Goal: Task Accomplishment & Management: Complete application form

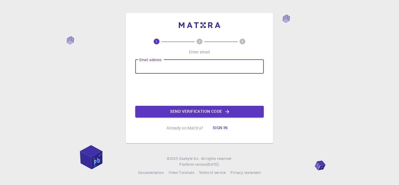
type input "[EMAIL_ADDRESS][DOMAIN_NAME]"
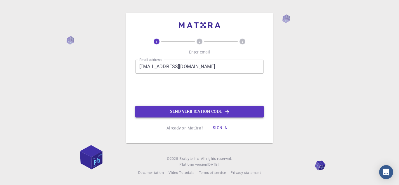
click at [175, 112] on button "Send verification code" at bounding box center [199, 112] width 128 height 12
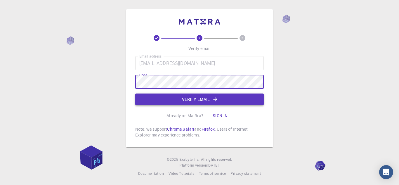
click at [153, 98] on button "Verify email" at bounding box center [199, 99] width 128 height 12
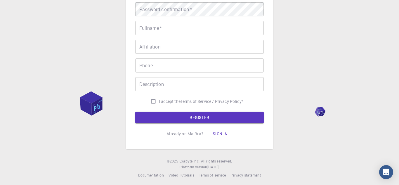
scroll to position [97, 0]
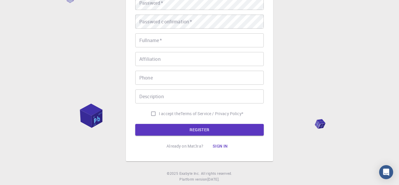
click at [150, 113] on input "I accept the Terms of Service / Privacy Policy *" at bounding box center [153, 113] width 11 height 11
checkbox input "true"
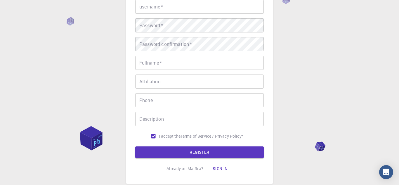
scroll to position [74, 0]
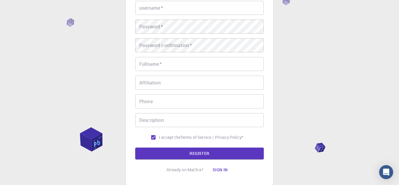
click at [200, 102] on input "Phone" at bounding box center [199, 101] width 128 height 14
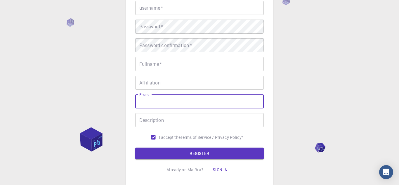
click at [220, 82] on input "Affiliation" at bounding box center [199, 83] width 128 height 14
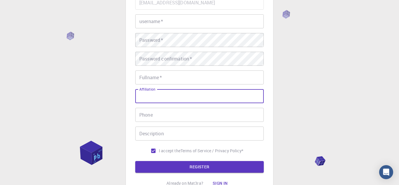
scroll to position [48, 0]
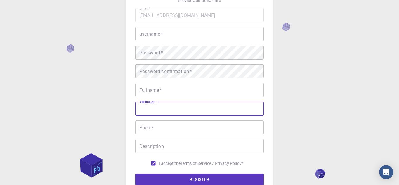
click at [216, 89] on input "Fullname   *" at bounding box center [199, 90] width 128 height 14
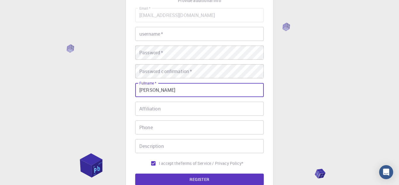
type input "[PERSON_NAME]"
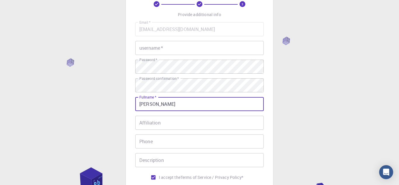
scroll to position [0, 0]
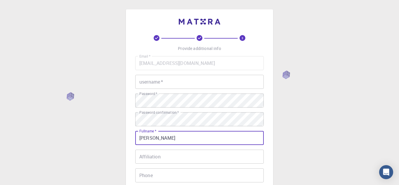
click at [225, 84] on input "username   *" at bounding box center [199, 82] width 128 height 14
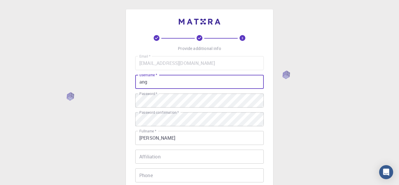
type input "ang"
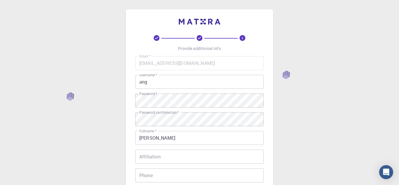
click at [207, 160] on input "Affiliation" at bounding box center [199, 156] width 128 height 14
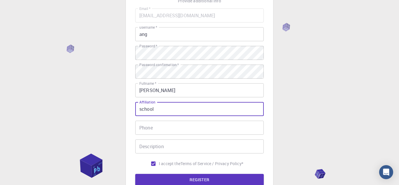
scroll to position [48, 0]
type input "school"
click at [196, 125] on input "Phone" at bounding box center [199, 127] width 128 height 14
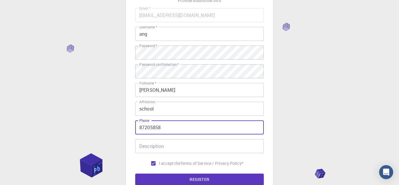
type input "87205858"
click at [222, 167] on label "I accept the Terms of Service / Privacy Policy *" at bounding box center [195, 163] width 95 height 11
click at [159, 167] on input "I accept the Terms of Service / Privacy Policy *" at bounding box center [153, 163] width 11 height 11
checkbox input "false"
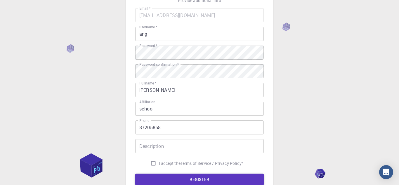
click at [221, 178] on button "REGISTER" at bounding box center [199, 179] width 128 height 12
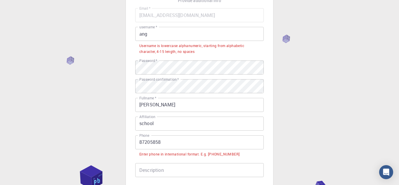
click at [207, 146] on input "87205858" at bounding box center [199, 142] width 128 height 14
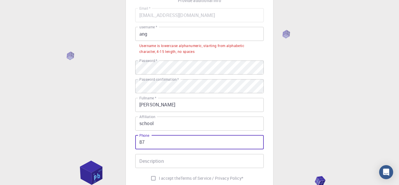
type input "8"
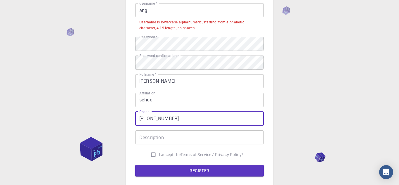
scroll to position [72, 0]
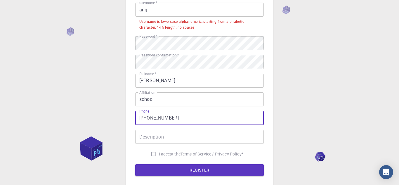
type input "[PHONE_NUMBER]"
click at [170, 153] on span "I accept the" at bounding box center [170, 154] width 22 height 6
click at [159, 153] on input "I accept the Terms of Service / Privacy Policy *" at bounding box center [153, 153] width 11 height 11
checkbox input "true"
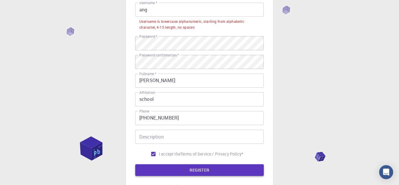
click at [165, 167] on button "REGISTER" at bounding box center [199, 170] width 128 height 12
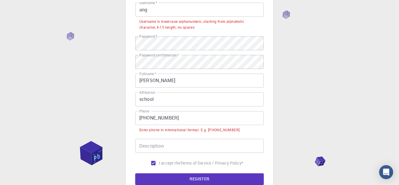
click at [187, 148] on input "Description" at bounding box center [199, 146] width 128 height 14
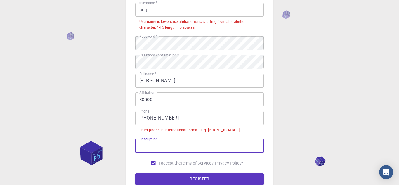
click at [231, 121] on input "[PHONE_NUMBER]" at bounding box center [199, 118] width 128 height 14
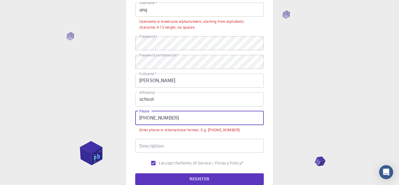
click at [149, 120] on input "[PHONE_NUMBER]" at bounding box center [199, 118] width 128 height 14
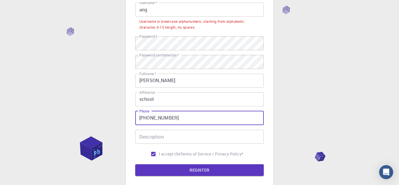
type input "[PHONE_NUMBER]"
click at [142, 137] on div "Description Description" at bounding box center [199, 137] width 128 height 14
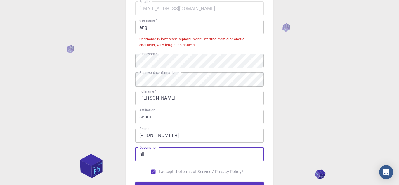
type input "nil"
click at [240, 176] on label "I accept the Terms of Service / Privacy Policy *" at bounding box center [195, 171] width 95 height 11
click at [159, 176] on input "I accept the Terms of Service / Privacy Policy *" at bounding box center [153, 171] width 11 height 11
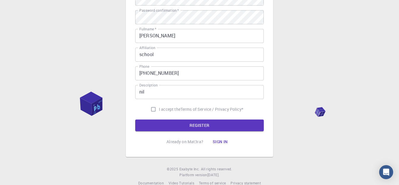
scroll to position [117, 0]
click at [246, 125] on button "REGISTER" at bounding box center [199, 125] width 128 height 12
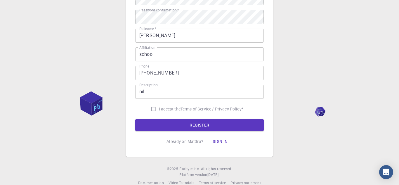
click at [159, 108] on span "I accept the" at bounding box center [170, 109] width 22 height 6
click at [159, 108] on input "I accept the Terms of Service / Privacy Policy *" at bounding box center [153, 108] width 11 height 11
click at [156, 107] on input "I accept the Terms of Service / Privacy Policy *" at bounding box center [153, 108] width 11 height 11
click at [159, 126] on button "REGISTER" at bounding box center [199, 125] width 128 height 12
click at [238, 127] on button "REGISTER" at bounding box center [199, 125] width 128 height 12
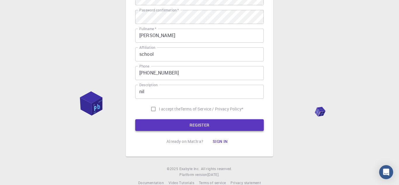
click at [226, 127] on button "REGISTER" at bounding box center [199, 125] width 128 height 12
click at [156, 110] on input "I accept the Terms of Service / Privacy Policy *" at bounding box center [153, 108] width 11 height 11
checkbox input "true"
click at [163, 120] on button "REGISTER" at bounding box center [199, 125] width 128 height 12
click at [169, 123] on button "REGISTER" at bounding box center [199, 125] width 128 height 12
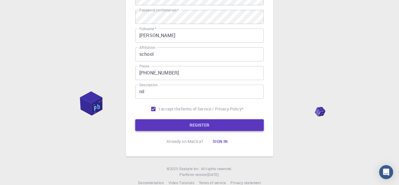
click at [171, 123] on button "REGISTER" at bounding box center [199, 125] width 128 height 12
click at [170, 123] on button "REGISTER" at bounding box center [199, 125] width 128 height 12
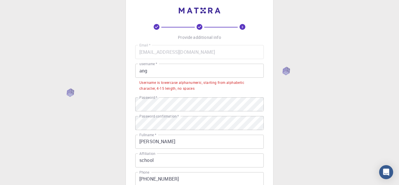
scroll to position [11, 0]
click at [225, 74] on input "ang" at bounding box center [199, 71] width 128 height 14
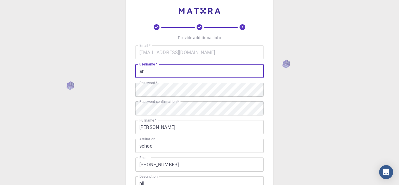
type input "a"
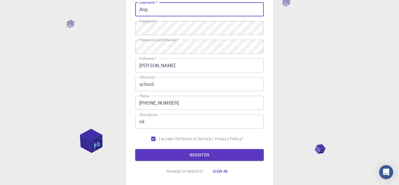
scroll to position [73, 0]
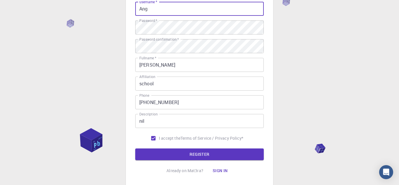
type input "Ang"
click at [151, 139] on input "I accept the Terms of Service / Privacy Policy *" at bounding box center [153, 137] width 11 height 11
checkbox input "false"
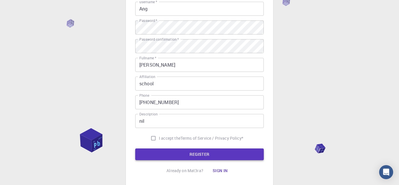
click at [172, 151] on button "REGISTER" at bounding box center [199, 154] width 128 height 12
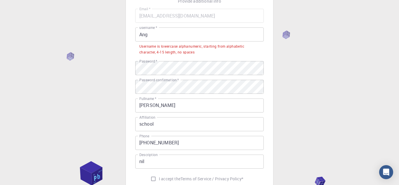
scroll to position [0, 0]
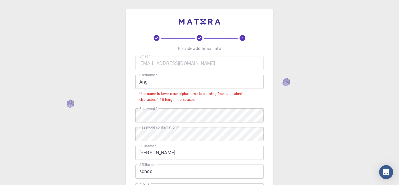
click at [223, 79] on input "Ang" at bounding box center [199, 82] width 128 height 14
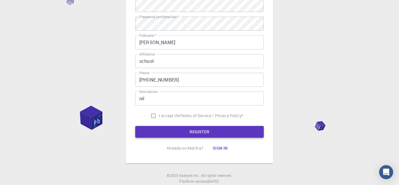
click at [234, 133] on button "REGISTER" at bounding box center [199, 132] width 128 height 12
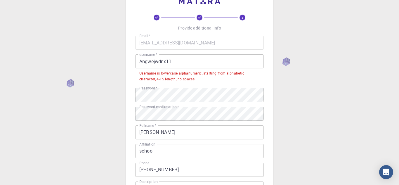
scroll to position [18, 0]
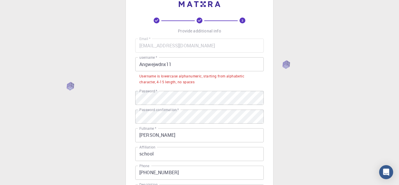
click at [245, 62] on input "Angwejwdnx11" at bounding box center [199, 64] width 128 height 14
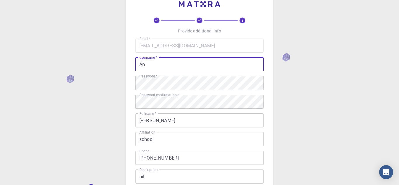
type input "A"
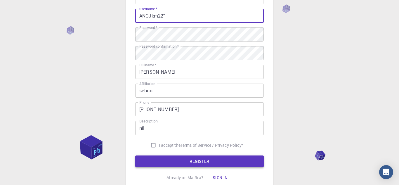
click at [226, 162] on button "REGISTER" at bounding box center [199, 161] width 128 height 12
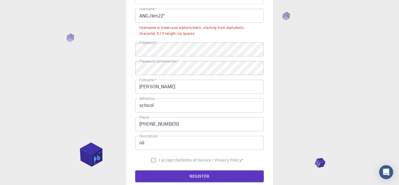
click at [239, 15] on input "ANGJkm22"" at bounding box center [199, 16] width 128 height 14
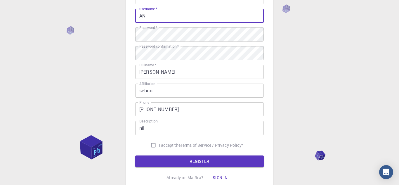
type input "A"
click at [224, 166] on button "REGISTER" at bounding box center [199, 161] width 128 height 12
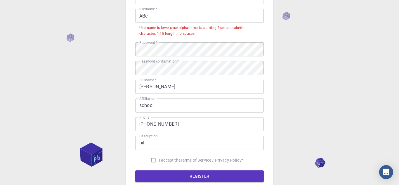
click at [227, 162] on p "Terms of Service / Privacy Policy *" at bounding box center [211, 160] width 63 height 6
click at [245, 14] on input "ABc" at bounding box center [199, 16] width 128 height 14
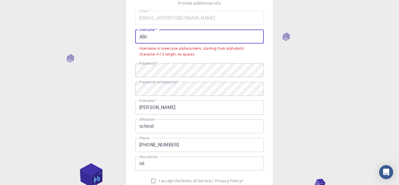
scroll to position [44, 0]
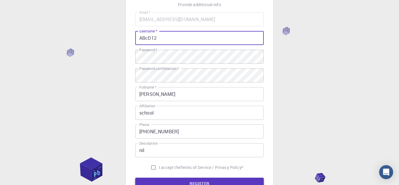
type input "ABcD12"
click at [210, 180] on button "REGISTER" at bounding box center [199, 183] width 128 height 12
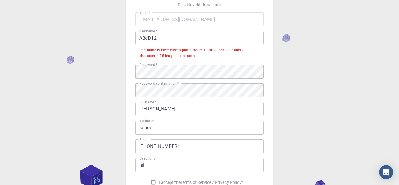
click at [214, 182] on p "Terms of Service / Privacy Policy *" at bounding box center [211, 182] width 63 height 6
